Goal: Information Seeking & Learning: Learn about a topic

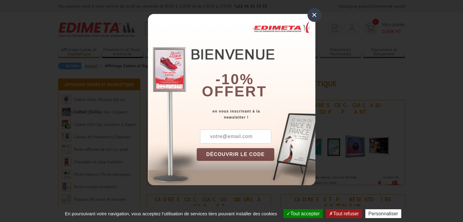
click at [324, 10] on div "× -10% offert en vous inscrivant à la newsletter ! DÉCOUVRIR LE CODE Copier le …" at bounding box center [231, 97] width 463 height 195
click at [316, 12] on div "×" at bounding box center [315, 15] width 14 height 14
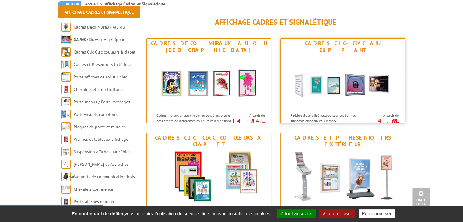
scroll to position [61, 0]
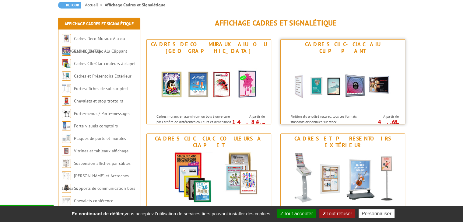
click at [334, 92] on img at bounding box center [343, 83] width 113 height 55
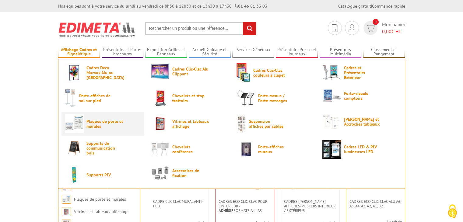
click at [107, 132] on link "Plaques de porte et murales" at bounding box center [103, 124] width 76 height 19
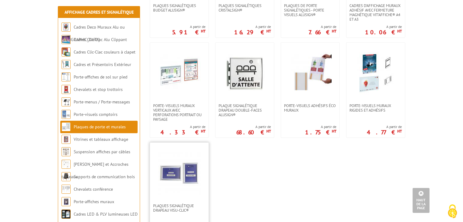
scroll to position [335, 0]
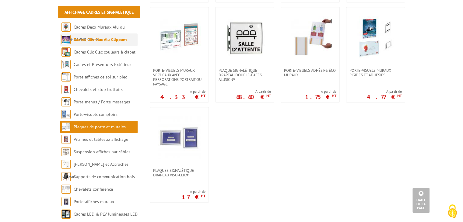
click at [117, 41] on link "Cadres Clic-Clac Alu Clippant" at bounding box center [100, 39] width 53 height 5
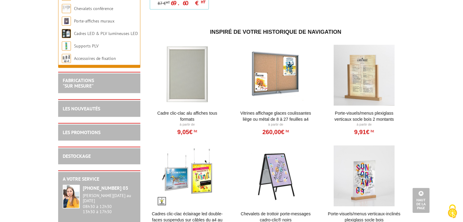
scroll to position [457, 0]
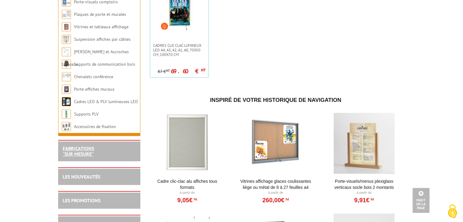
click at [81, 156] on link "FABRICATIONS "Sur Mesure"" at bounding box center [78, 152] width 31 height 12
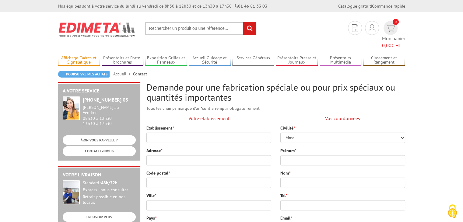
click at [85, 55] on link "Affichage Cadres et Signalétique" at bounding box center [79, 60] width 42 height 10
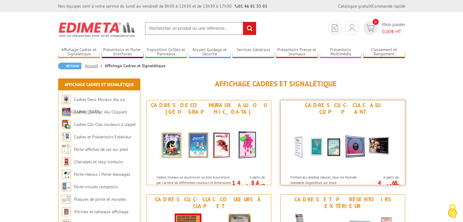
click at [338, 151] on img at bounding box center [343, 144] width 113 height 55
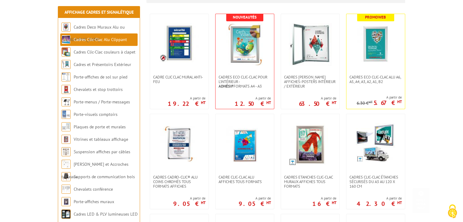
scroll to position [183, 0]
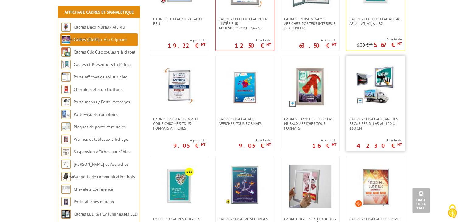
click at [389, 115] on link at bounding box center [376, 86] width 58 height 61
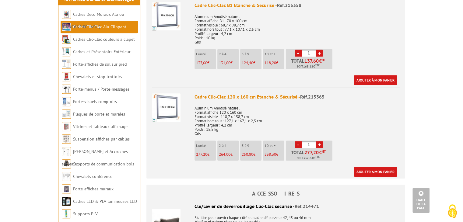
scroll to position [609, 0]
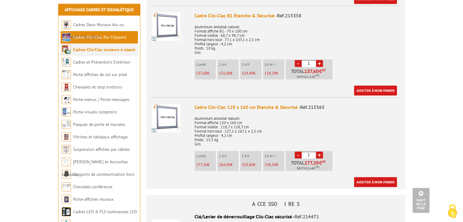
click at [118, 48] on link "Cadres Clic-Clac couleurs à clapet" at bounding box center [104, 49] width 62 height 5
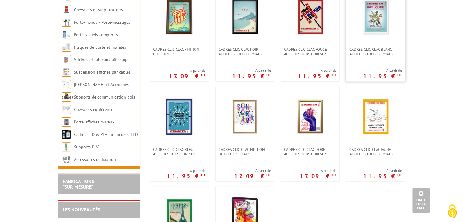
scroll to position [122, 0]
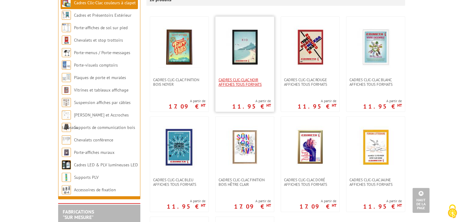
click at [245, 83] on span "Cadres clic-clac noir affiches tous formats" at bounding box center [245, 82] width 52 height 9
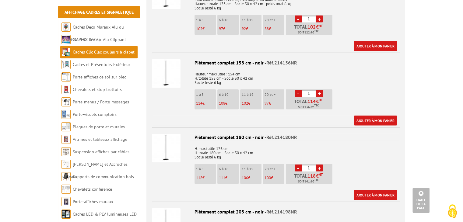
scroll to position [1553, 0]
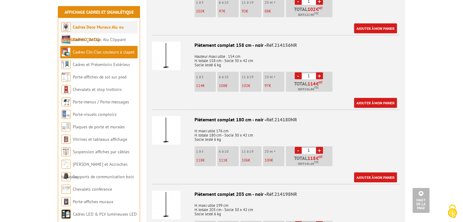
click at [101, 28] on link "Cadres Deco Muraux Alu ou [GEOGRAPHIC_DATA]" at bounding box center [93, 33] width 62 height 18
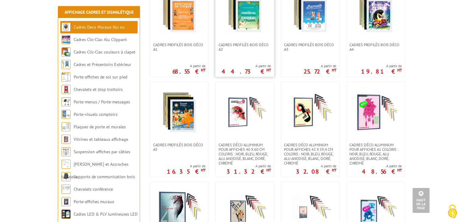
scroll to position [457, 0]
